Goal: Complete application form

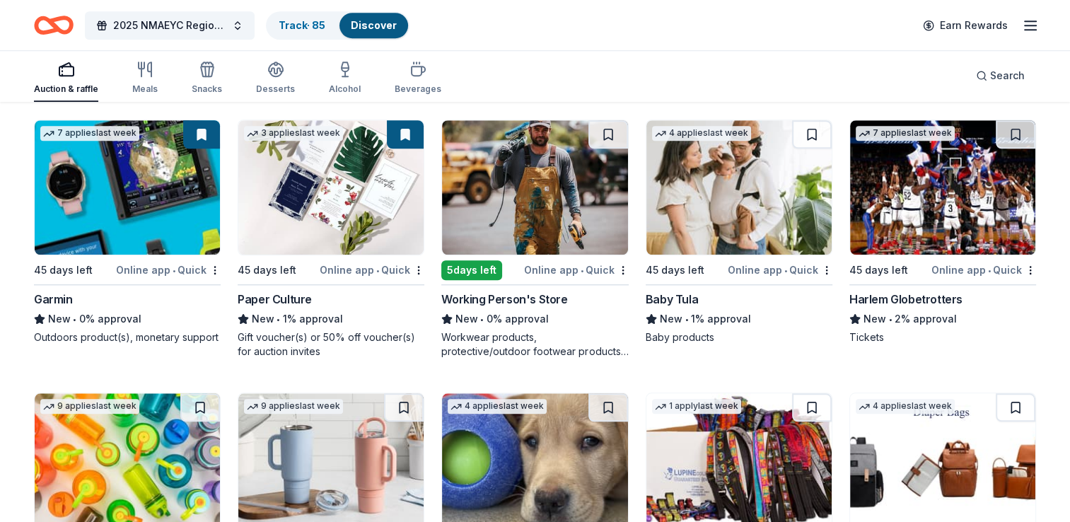
scroll to position [6539, 0]
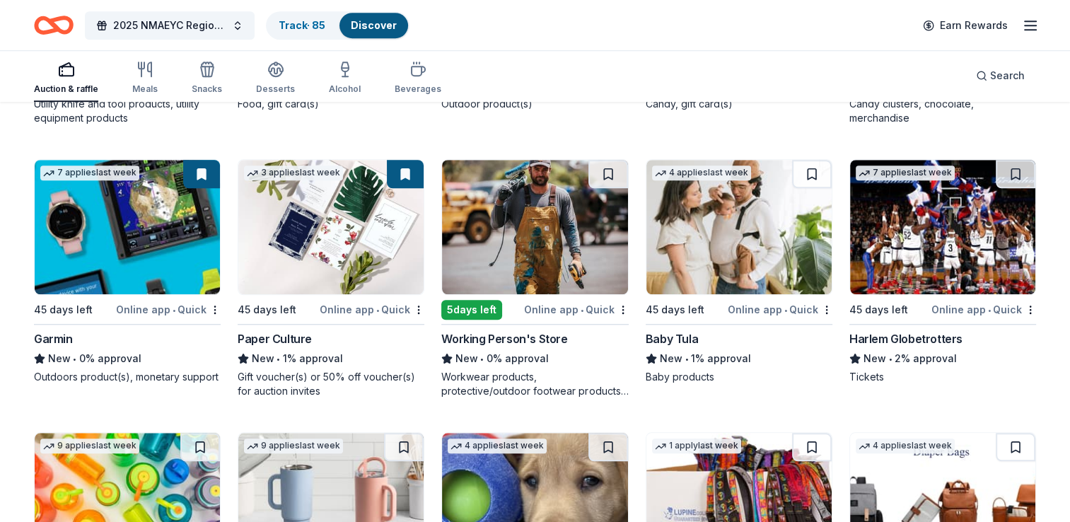
click at [503, 346] on div "Working Person's Store" at bounding box center [504, 338] width 126 height 17
click at [737, 241] on img at bounding box center [738, 227] width 185 height 134
click at [938, 268] on img at bounding box center [942, 227] width 185 height 134
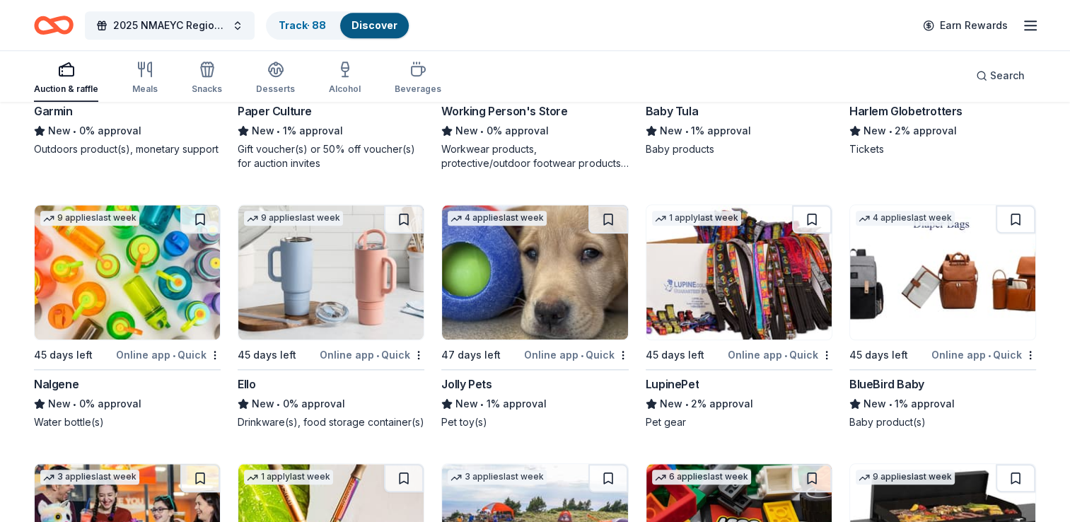
scroll to position [6816, 0]
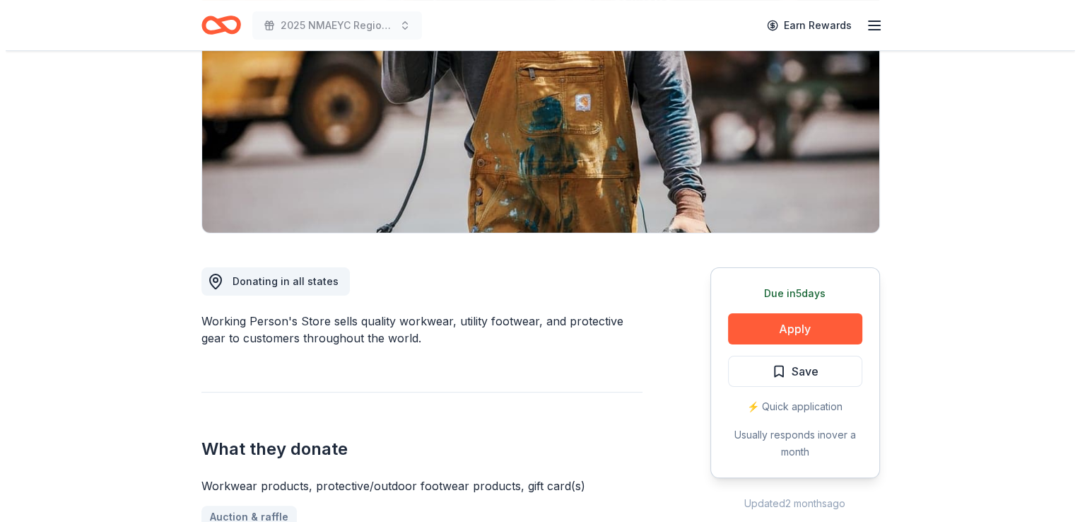
scroll to position [238, 0]
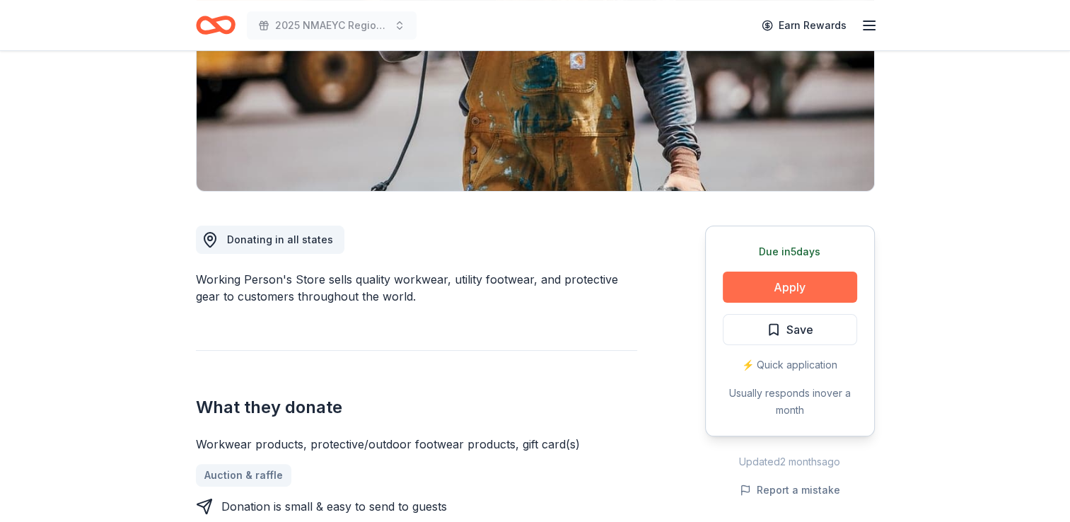
click at [778, 285] on button "Apply" at bounding box center [790, 287] width 134 height 31
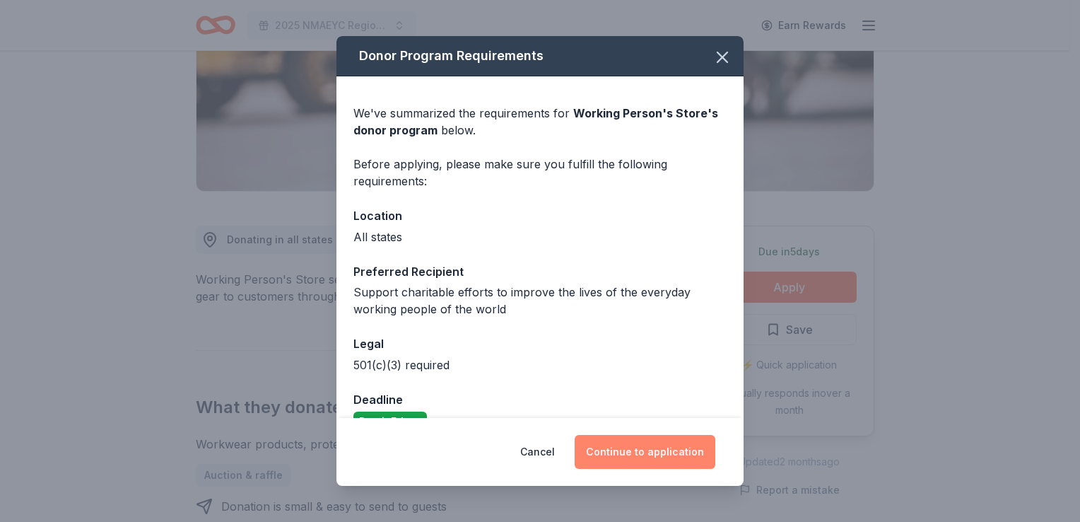
click at [643, 445] on button "Continue to application" at bounding box center [645, 452] width 141 height 34
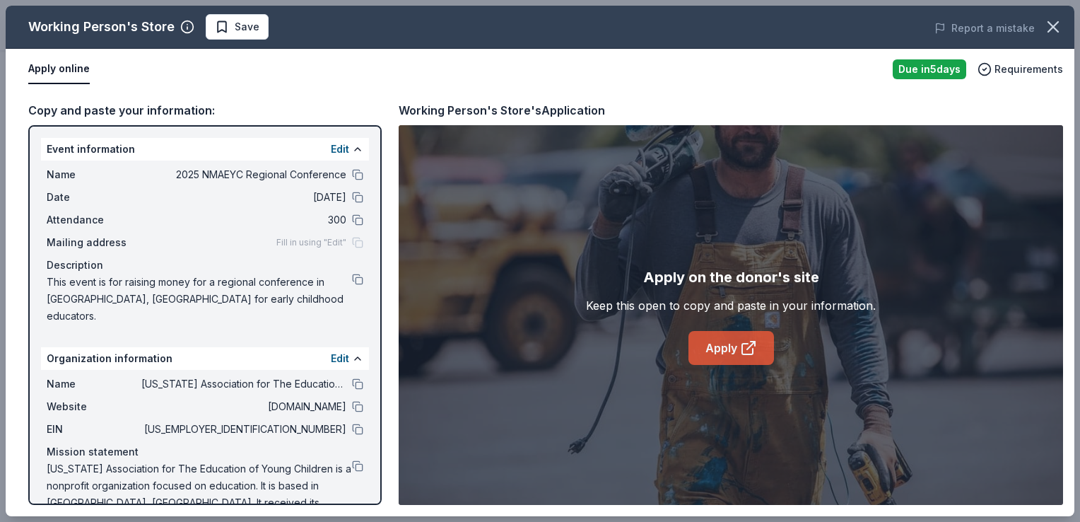
click at [728, 351] on link "Apply" at bounding box center [732, 348] width 86 height 34
click at [252, 35] on button "Save" at bounding box center [237, 26] width 63 height 25
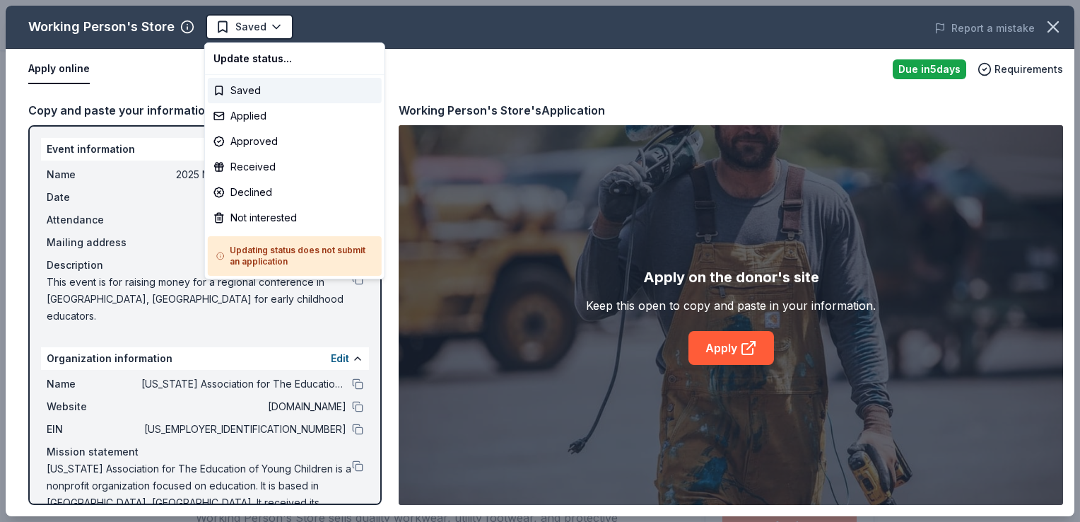
scroll to position [0, 0]
click at [252, 35] on body "2025 NMAEYC Regional Conference Saved Apply Due in 5 days Share Working Person'…" at bounding box center [535, 261] width 1070 height 522
click at [249, 117] on div "Applied" at bounding box center [295, 115] width 174 height 25
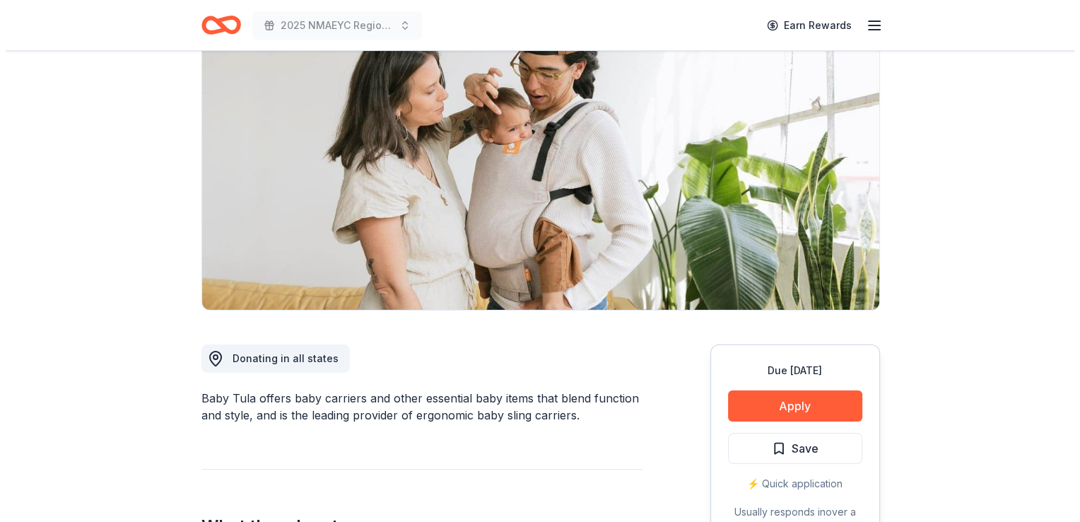
scroll to position [241, 0]
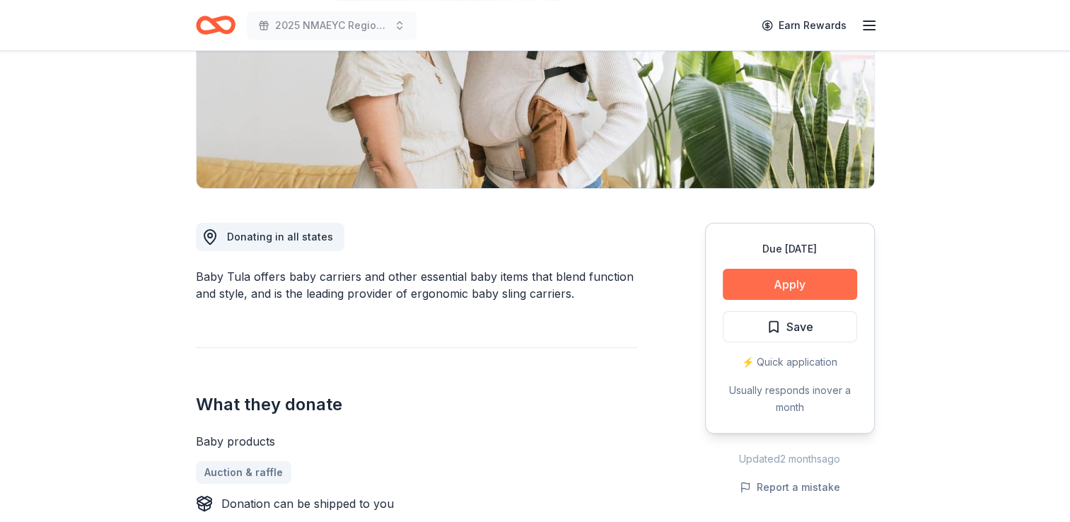
click at [780, 286] on button "Apply" at bounding box center [790, 284] width 134 height 31
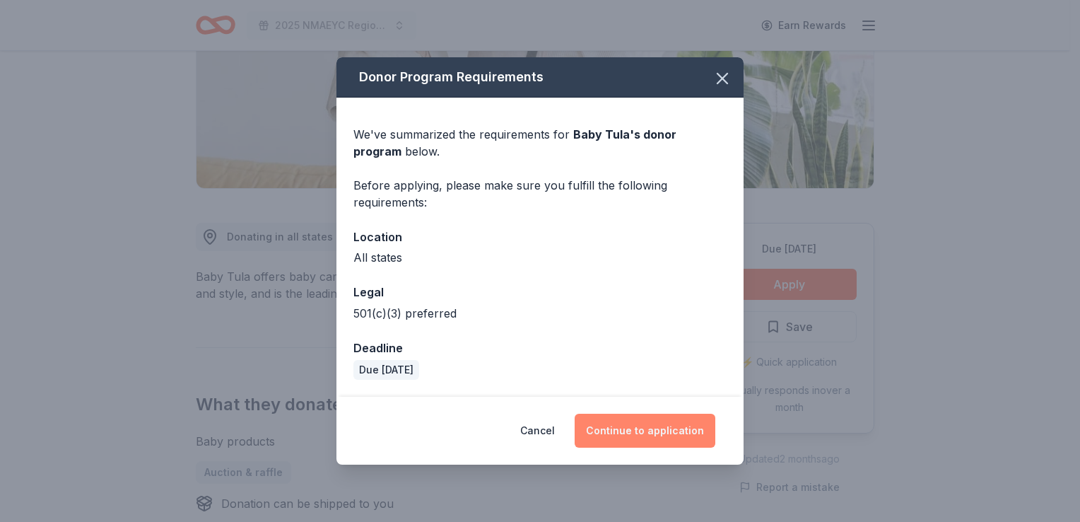
click at [645, 427] on button "Continue to application" at bounding box center [645, 431] width 141 height 34
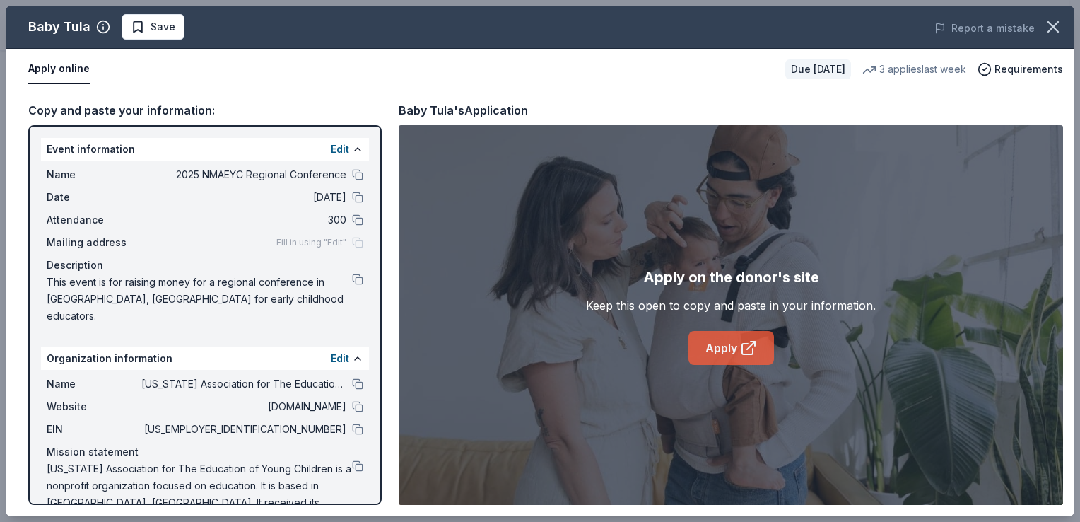
click at [713, 344] on link "Apply" at bounding box center [732, 348] width 86 height 34
click at [161, 29] on span "Save" at bounding box center [163, 26] width 25 height 17
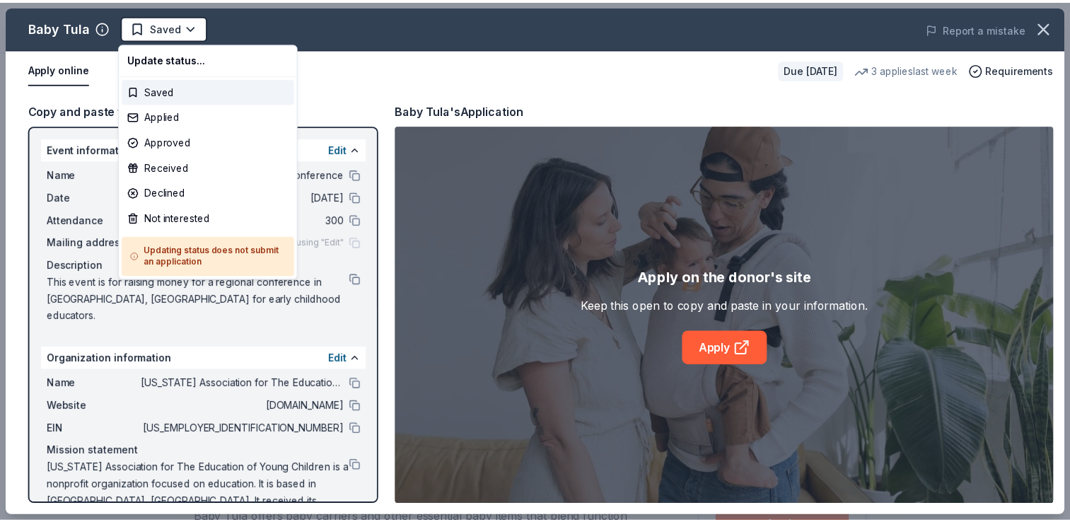
scroll to position [0, 0]
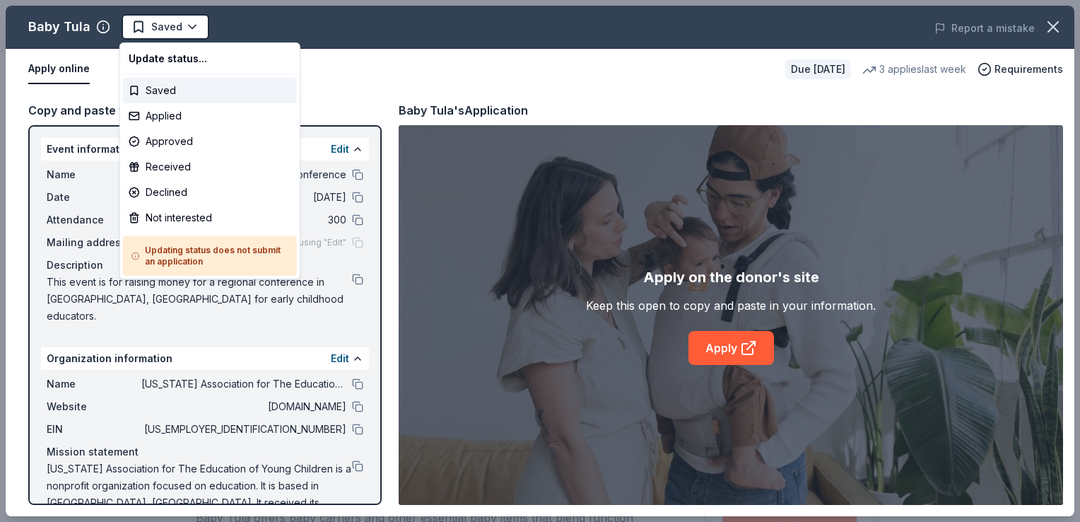
click at [161, 29] on html "2025 NMAEYC Regional Conference Saved Apply Due in 45 days Share Baby Tula New …" at bounding box center [540, 261] width 1080 height 522
click at [157, 115] on div "Applied" at bounding box center [210, 115] width 174 height 25
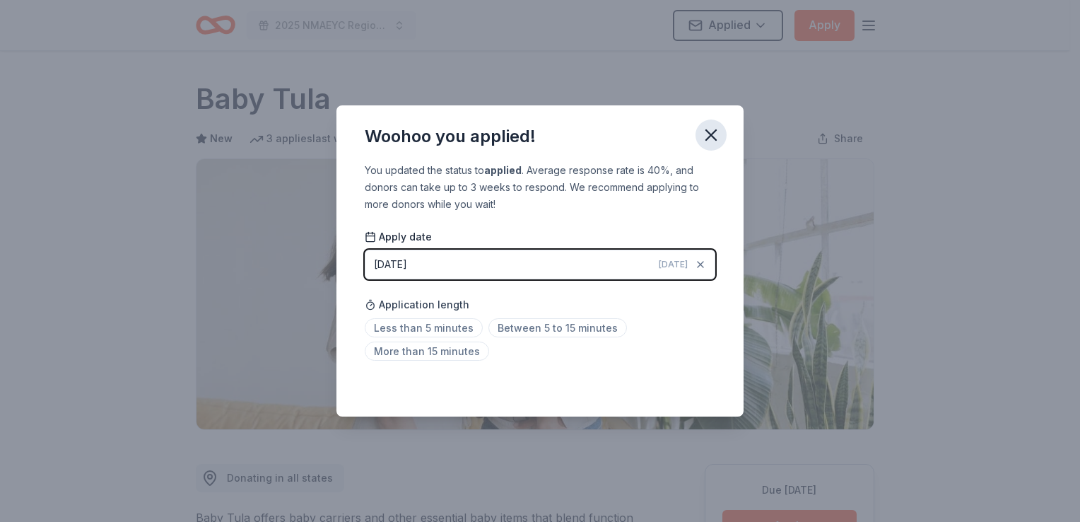
click at [716, 139] on icon "button" at bounding box center [711, 135] width 10 height 10
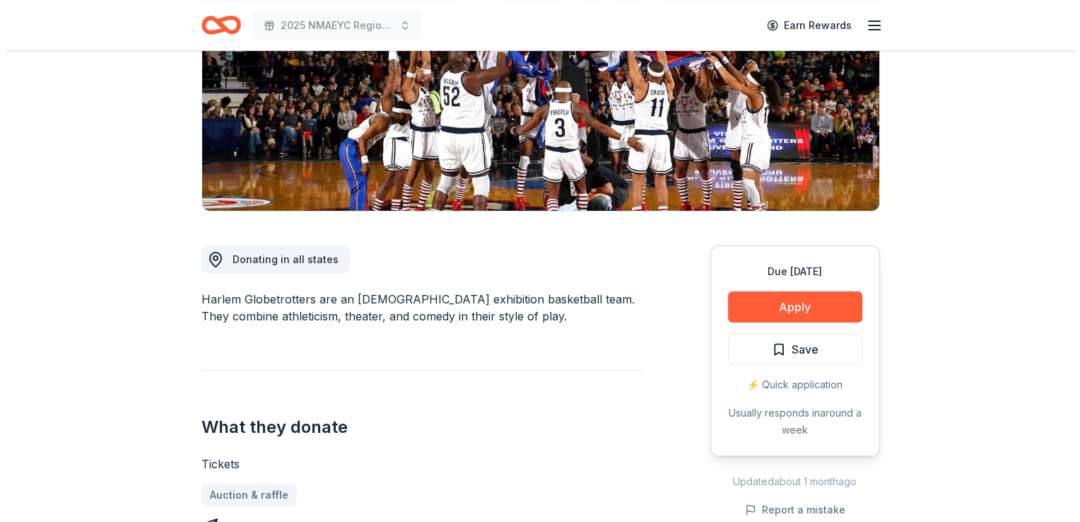
scroll to position [223, 0]
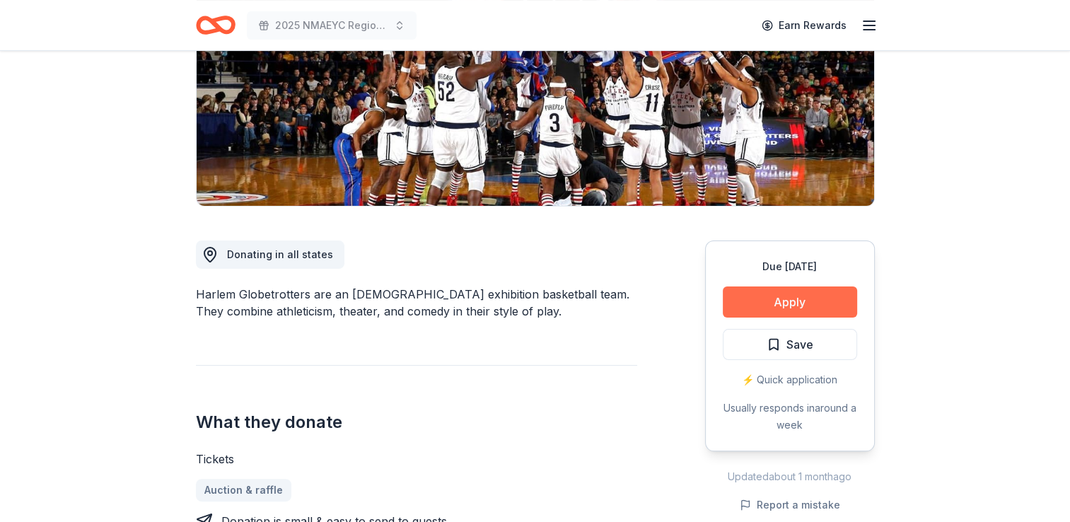
click at [764, 304] on button "Apply" at bounding box center [790, 301] width 134 height 31
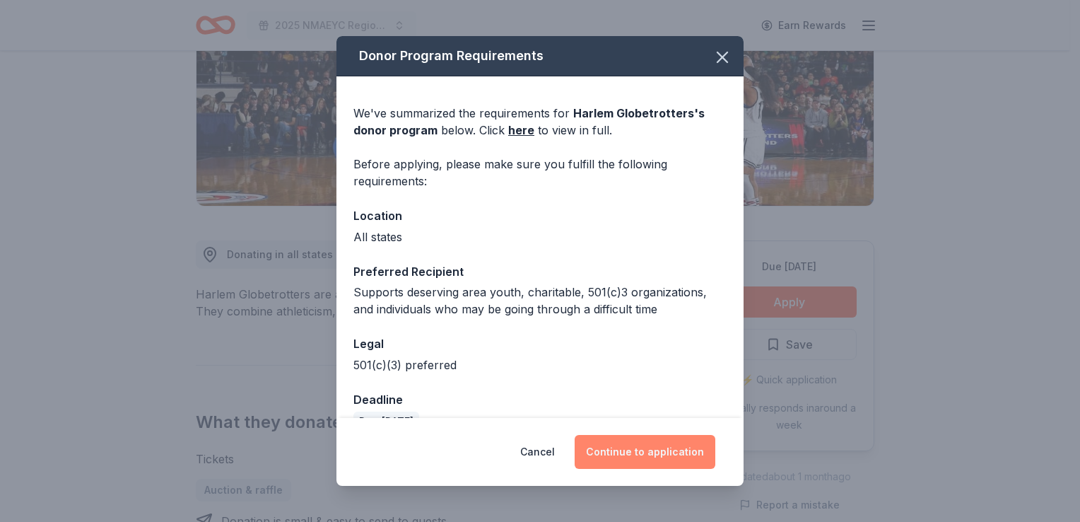
click at [617, 448] on button "Continue to application" at bounding box center [645, 452] width 141 height 34
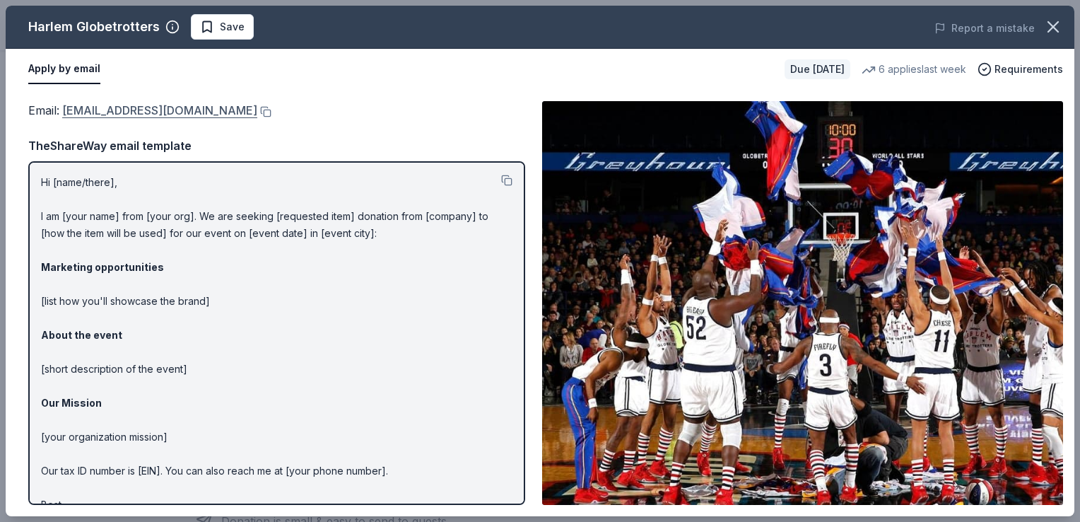
drag, startPoint x: 61, startPoint y: 108, endPoint x: 93, endPoint y: 110, distance: 32.6
click at [93, 110] on span "Email : [EMAIL_ADDRESS][DOMAIN_NAME]" at bounding box center [142, 110] width 229 height 14
click at [257, 112] on button at bounding box center [264, 111] width 14 height 11
click at [220, 28] on span "Save" at bounding box center [232, 26] width 25 height 17
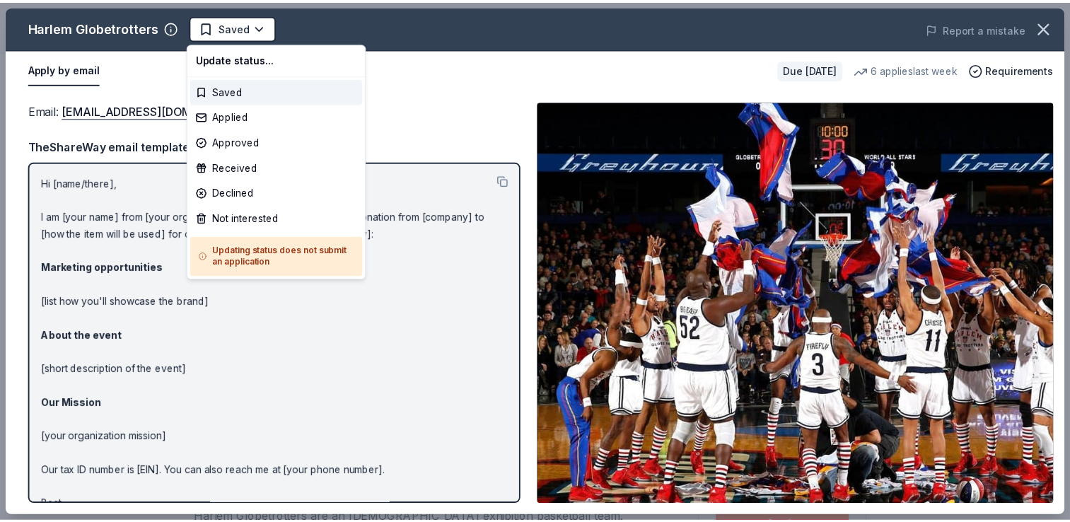
scroll to position [0, 0]
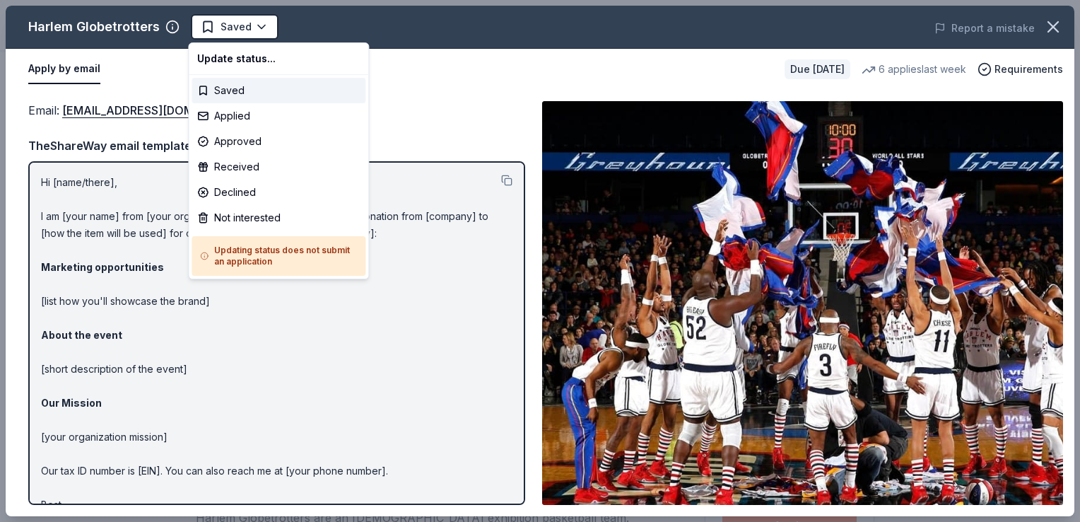
click at [220, 28] on html "2025 NMAEYC Regional Conference Saved Apply Due [DATE] Share Harlem Globetrotte…" at bounding box center [540, 261] width 1080 height 522
click at [232, 118] on div "Applied" at bounding box center [279, 115] width 174 height 25
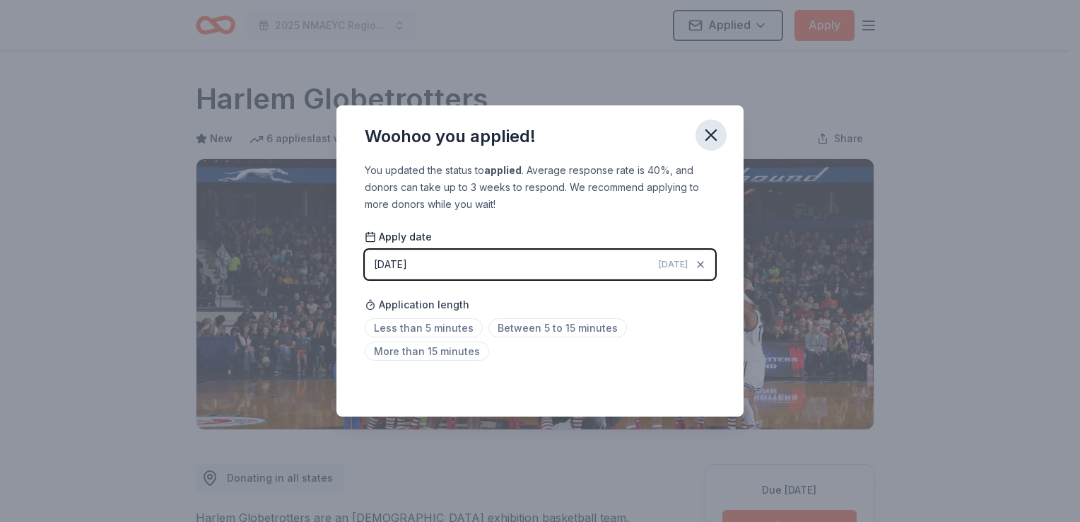
click at [712, 139] on icon "button" at bounding box center [711, 135] width 20 height 20
